Goal: Obtain resource: Obtain resource

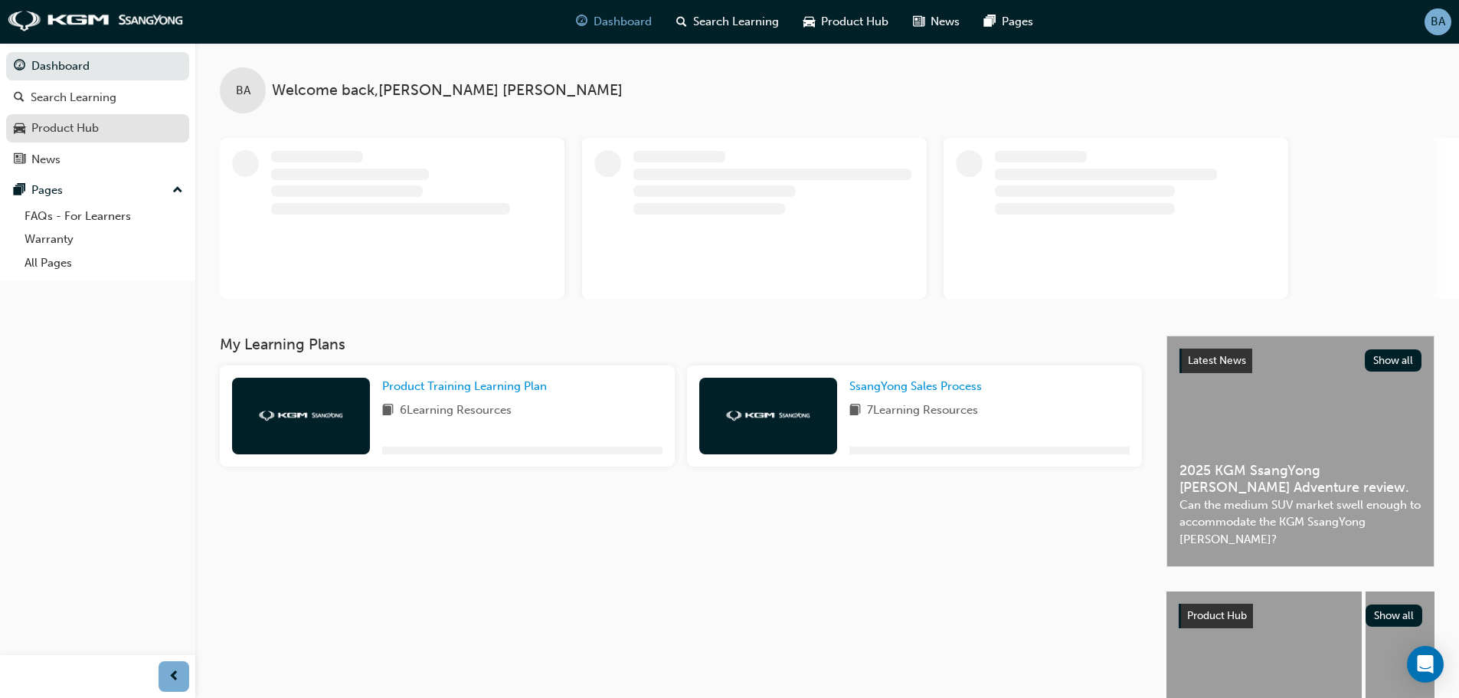
click at [87, 128] on div "Product Hub" at bounding box center [64, 128] width 67 height 18
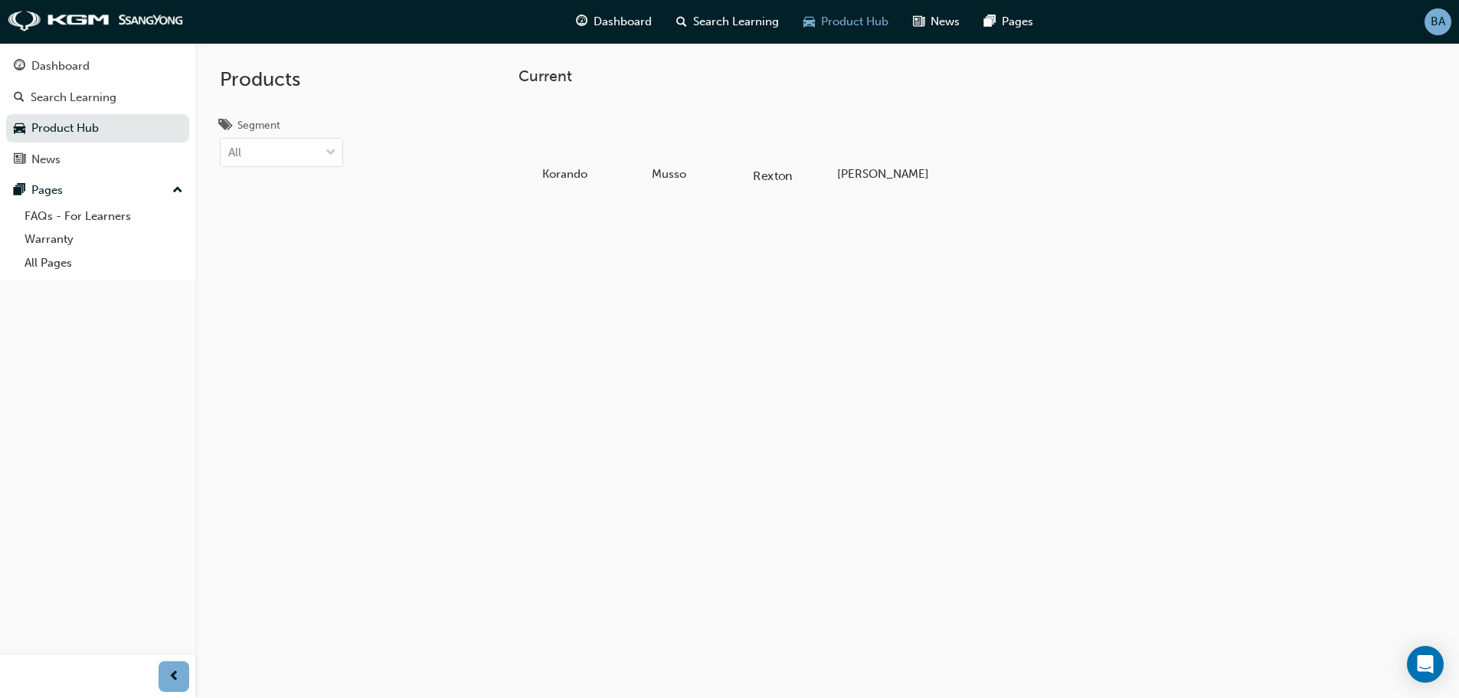
click at [773, 142] on div at bounding box center [772, 131] width 85 height 61
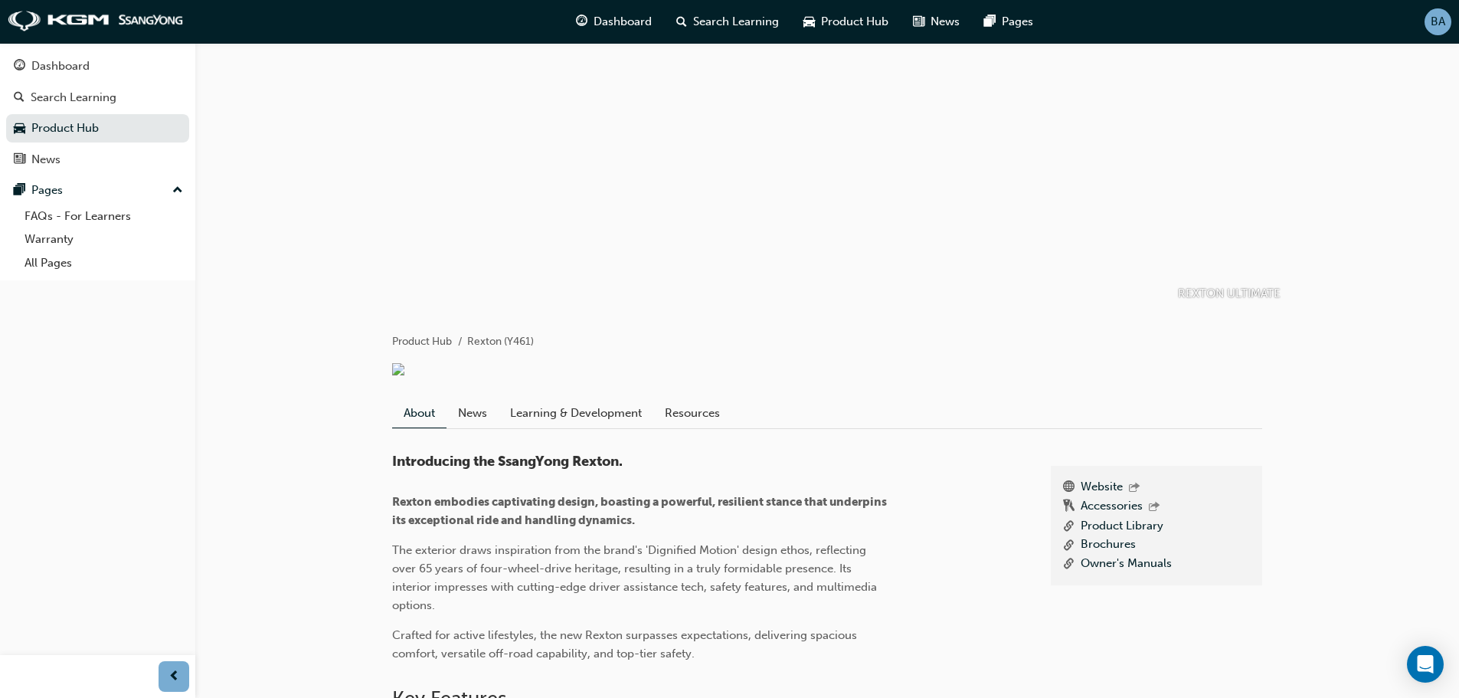
scroll to position [77, 0]
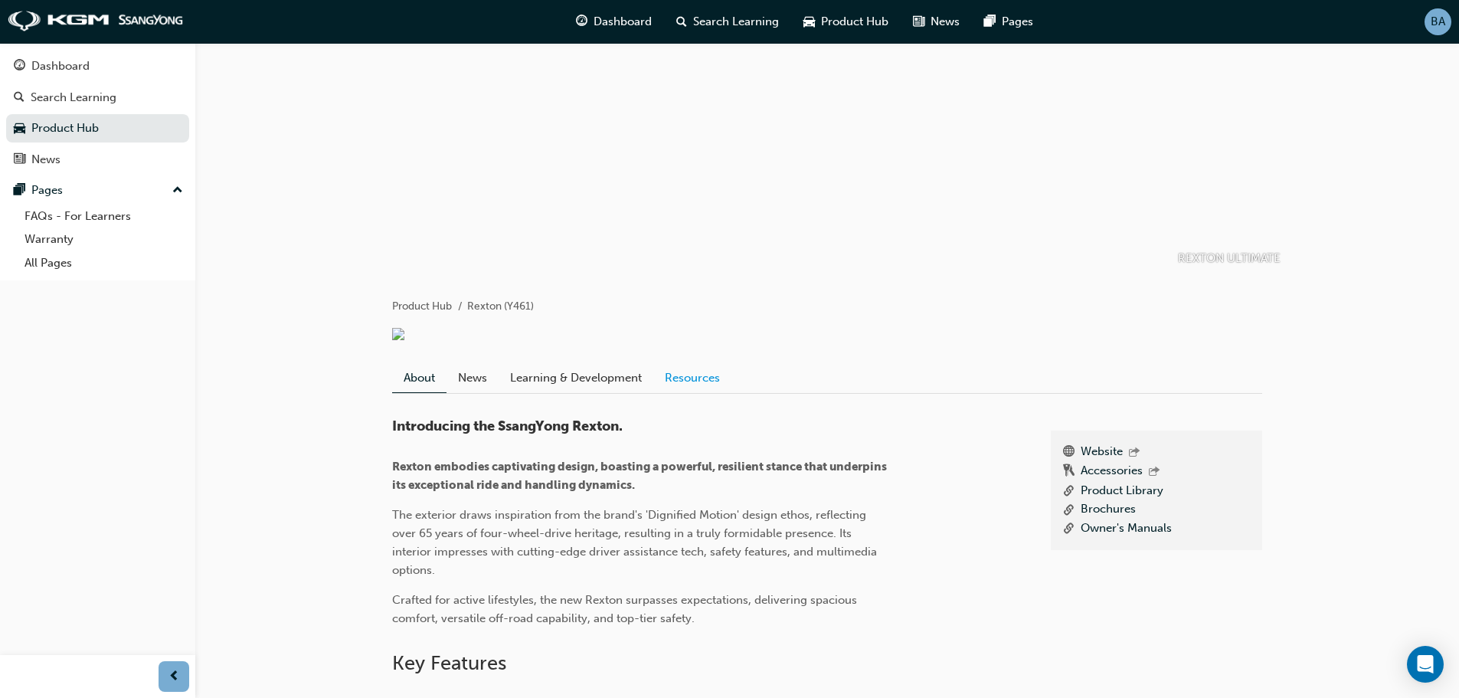
click at [702, 391] on link "Resources" at bounding box center [692, 377] width 78 height 29
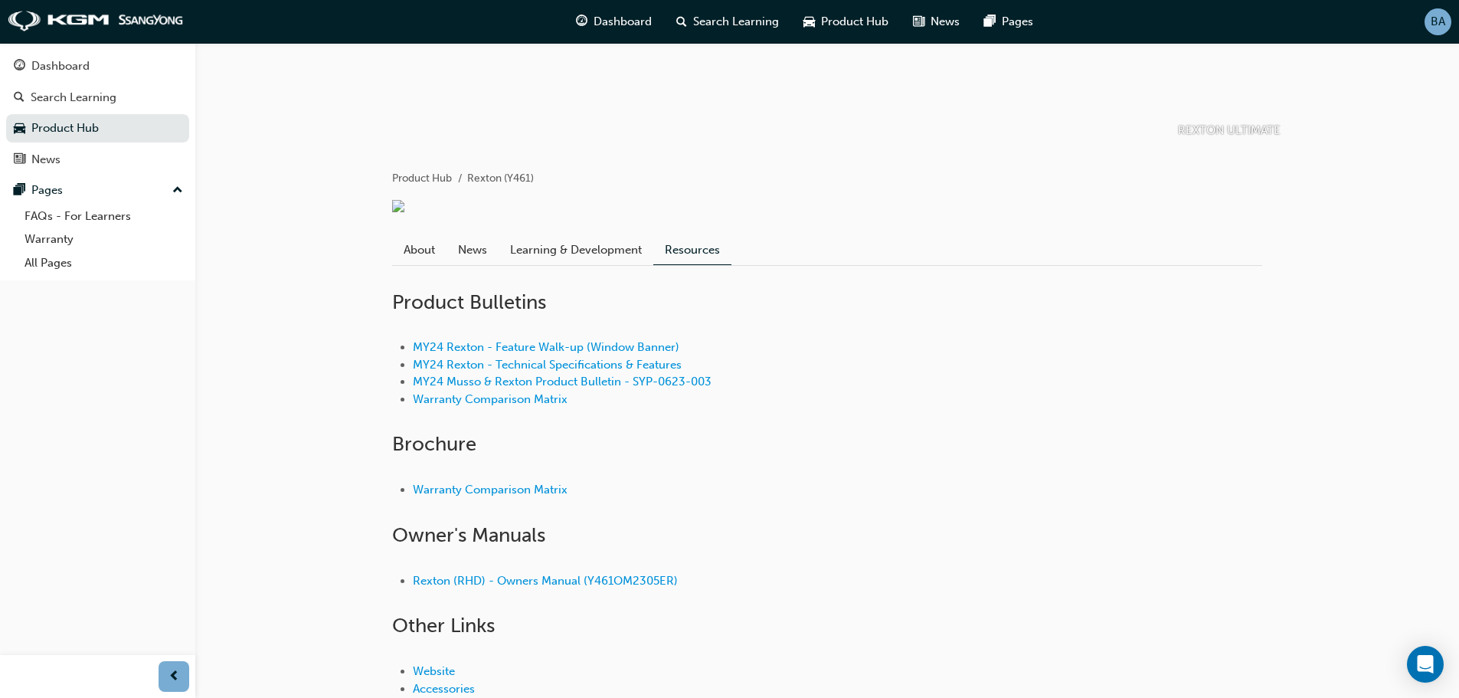
scroll to position [306, 0]
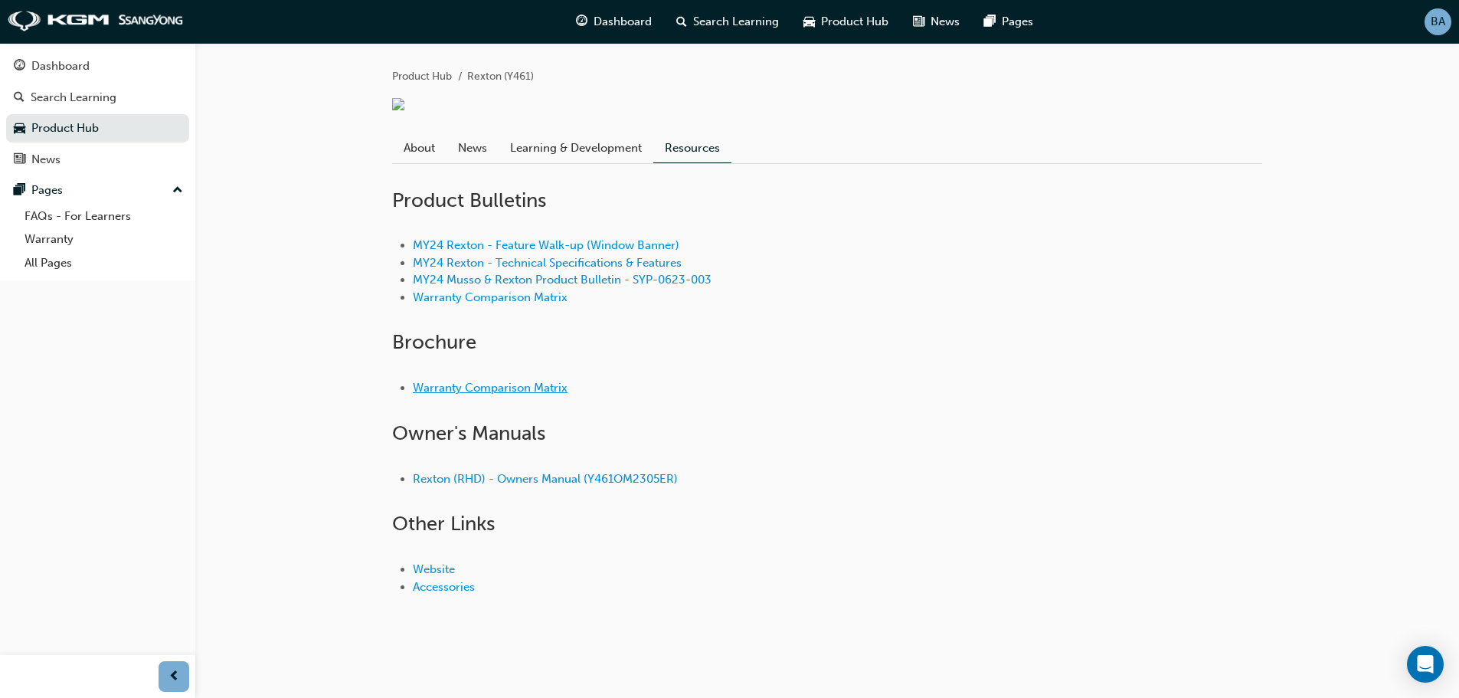
click at [449, 389] on link "Warranty Comparison Matrix" at bounding box center [490, 388] width 155 height 14
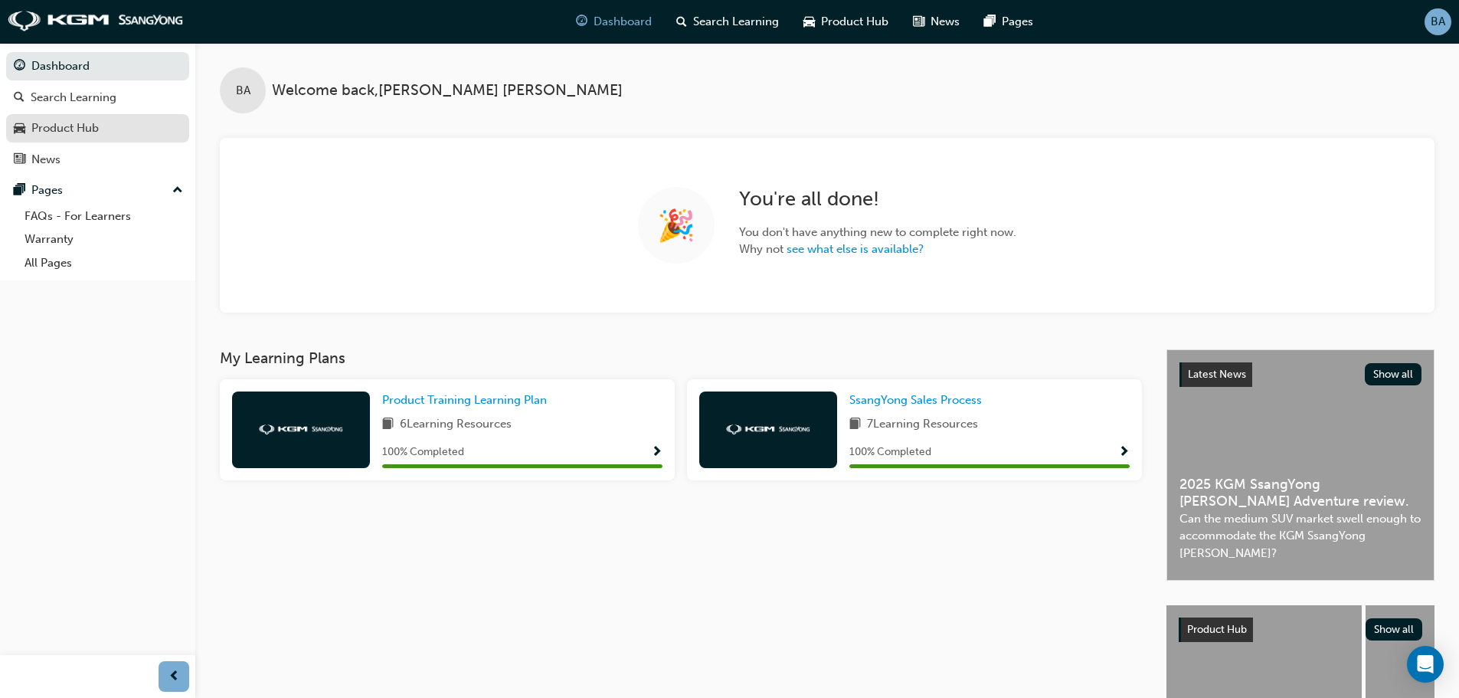
click at [104, 136] on div "Product Hub" at bounding box center [98, 128] width 168 height 19
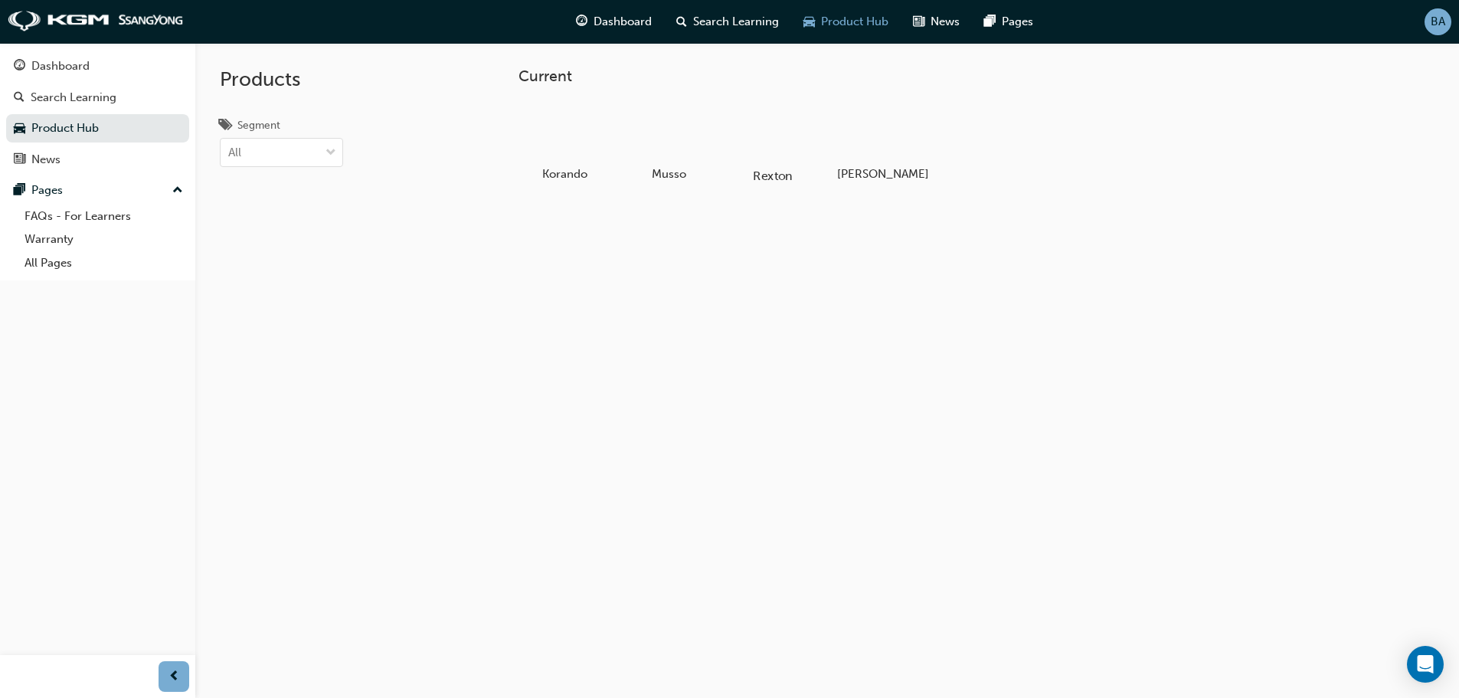
click at [750, 117] on div at bounding box center [772, 131] width 85 height 61
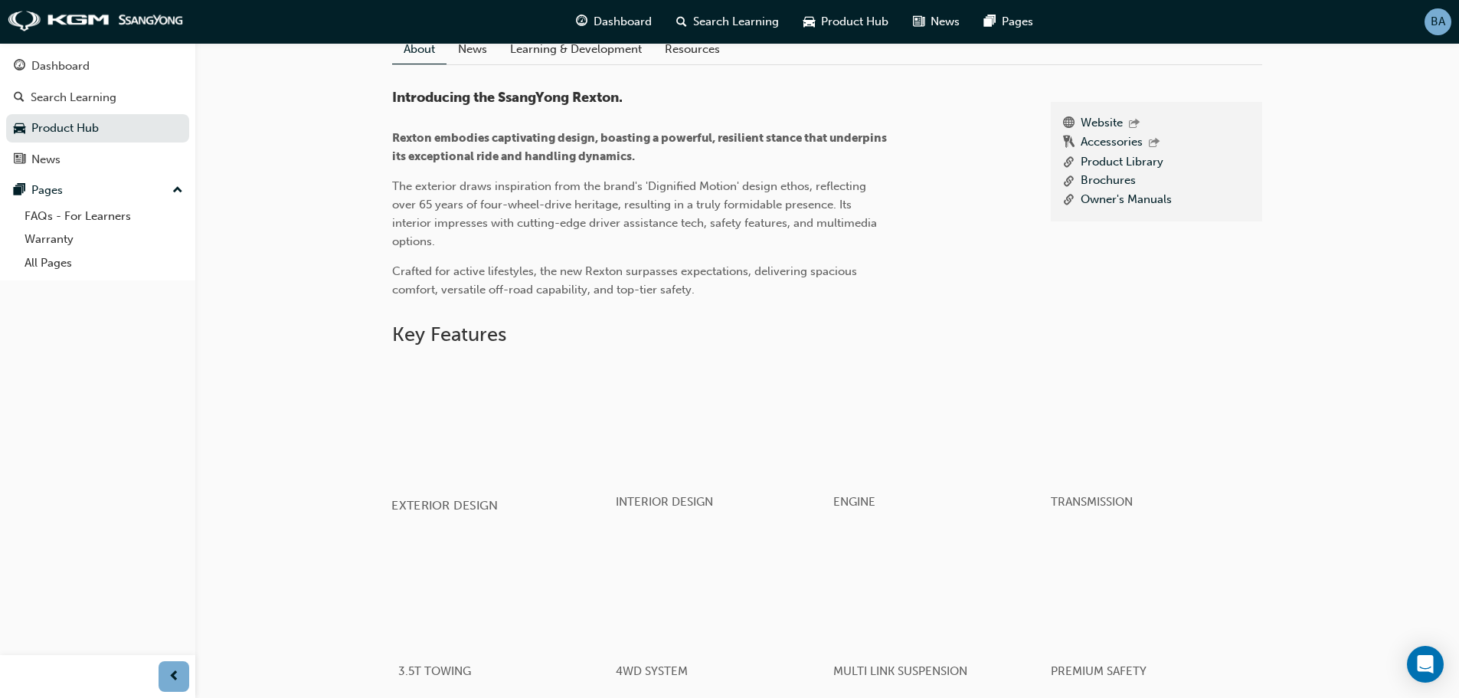
scroll to position [369, 0]
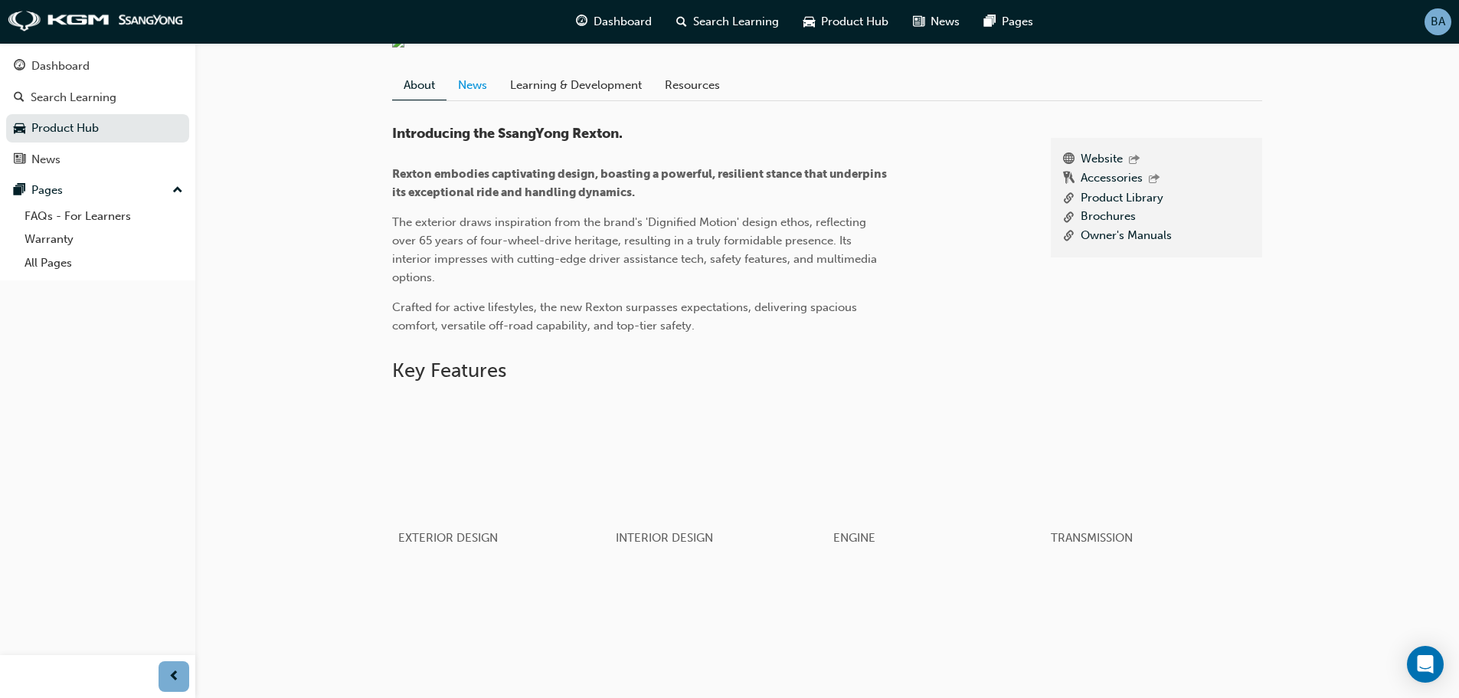
click at [481, 100] on link "News" at bounding box center [472, 84] width 52 height 29
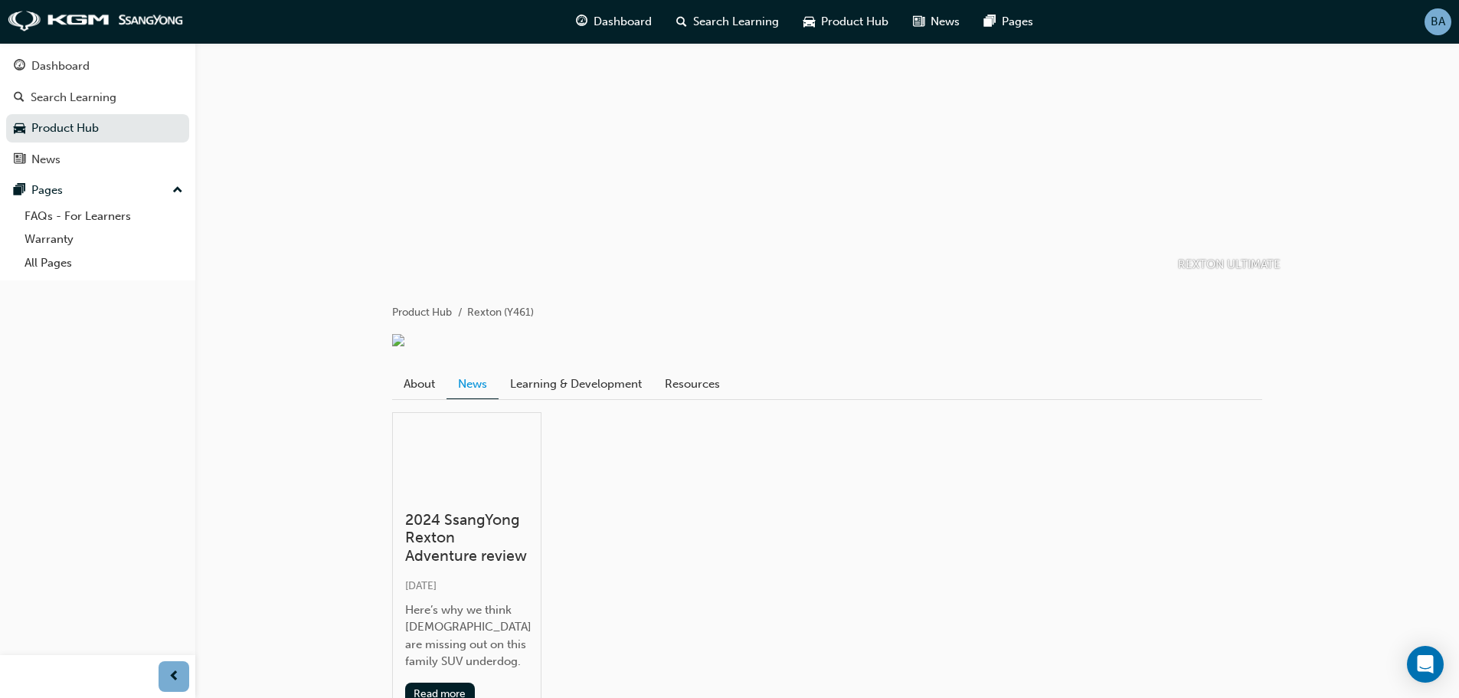
scroll to position [197, 0]
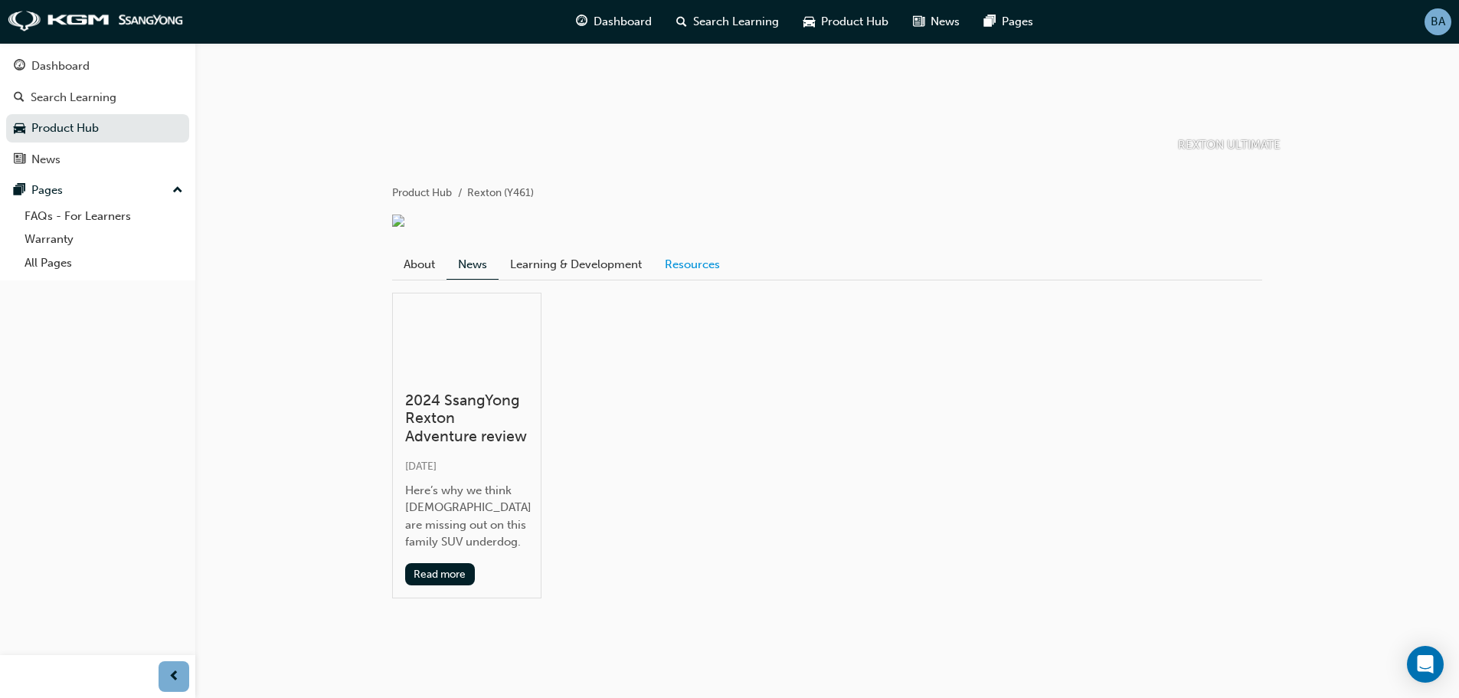
click at [694, 269] on link "Resources" at bounding box center [692, 264] width 78 height 29
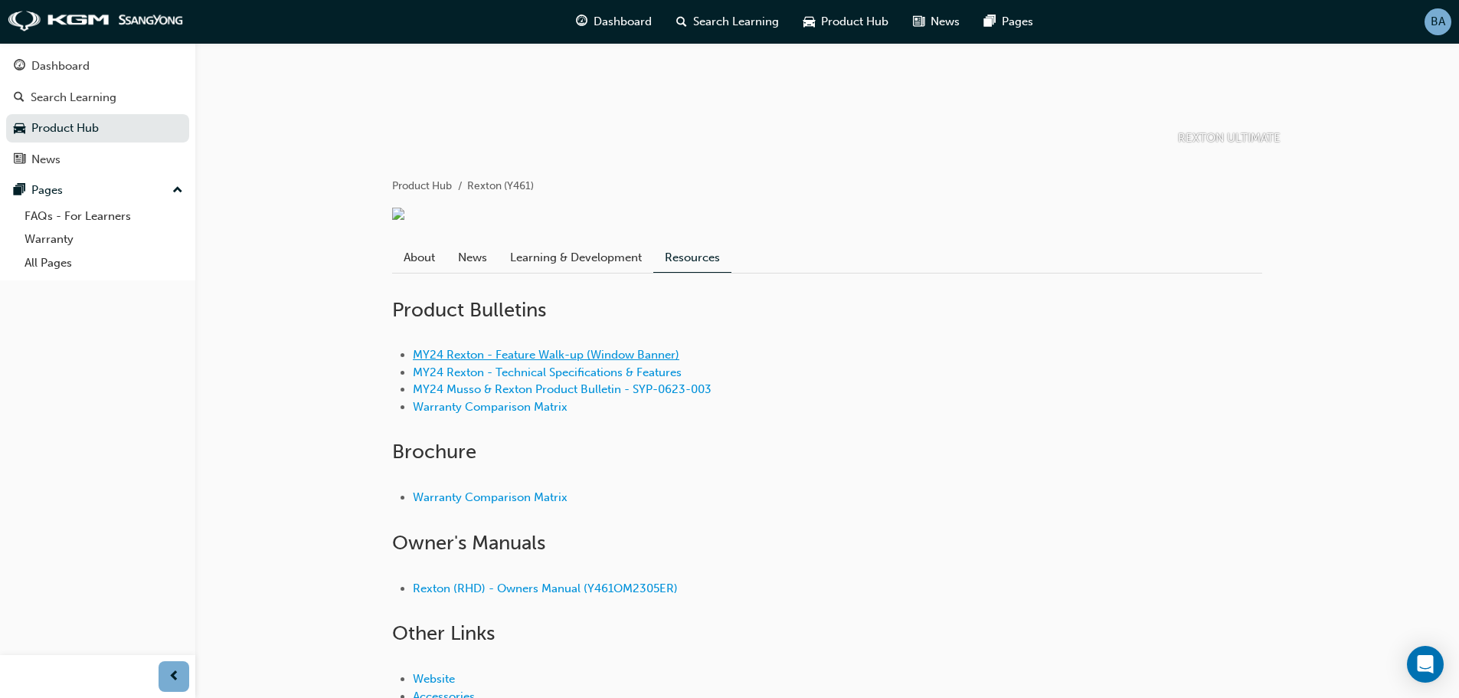
click at [495, 361] on link "MY24 Rexton - Feature Walk-up (Window Banner)" at bounding box center [546, 355] width 266 height 14
